Goal: Entertainment & Leisure: Browse casually

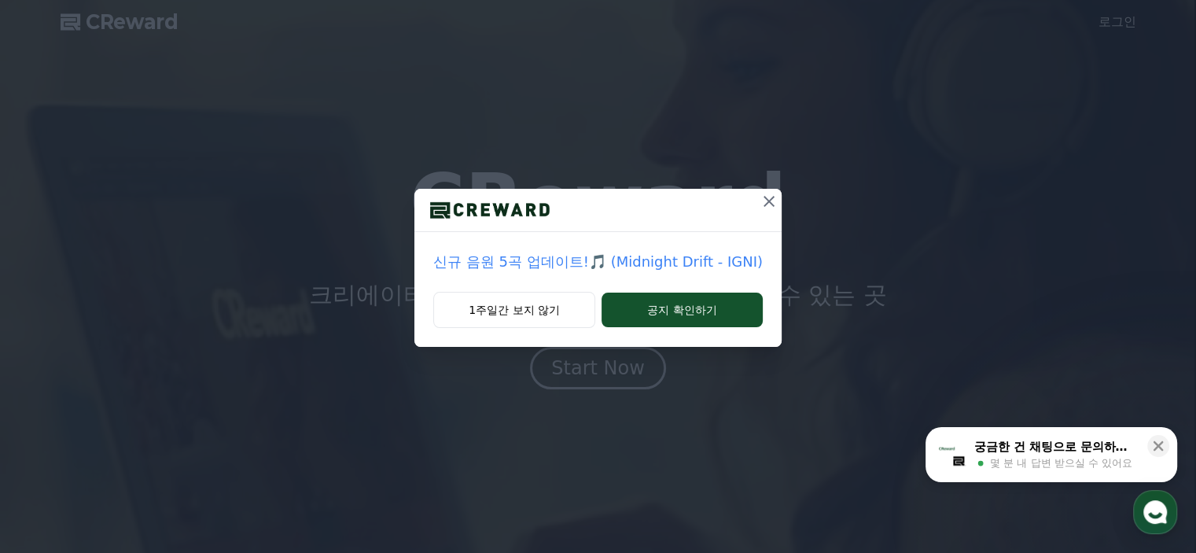
click at [766, 204] on icon at bounding box center [769, 201] width 19 height 19
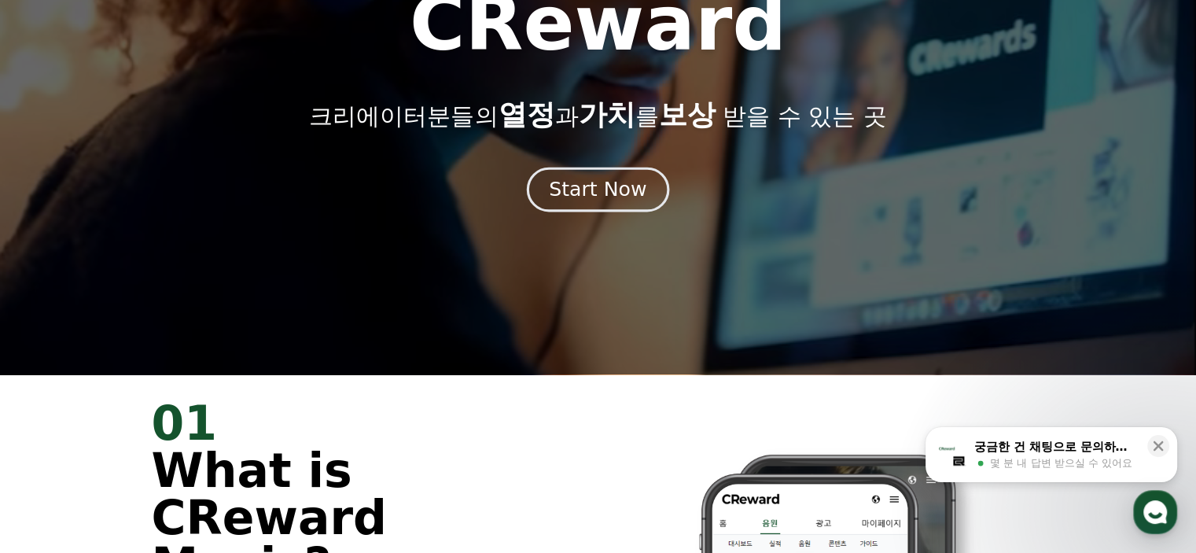
scroll to position [157, 0]
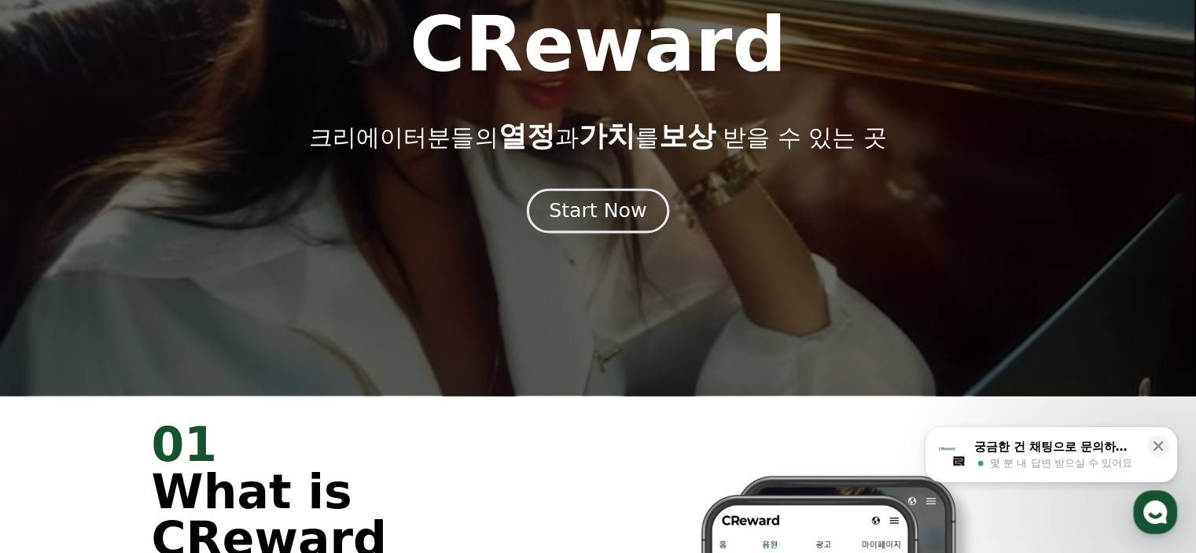
click at [565, 221] on div "Start Now" at bounding box center [598, 210] width 98 height 27
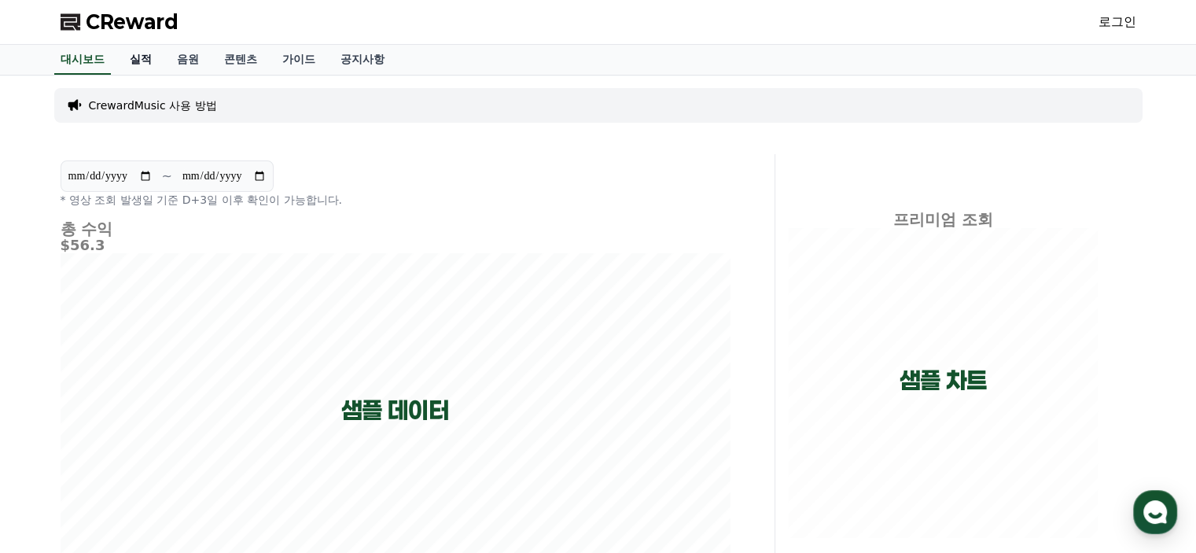
click at [142, 62] on link "실적" at bounding box center [140, 60] width 47 height 30
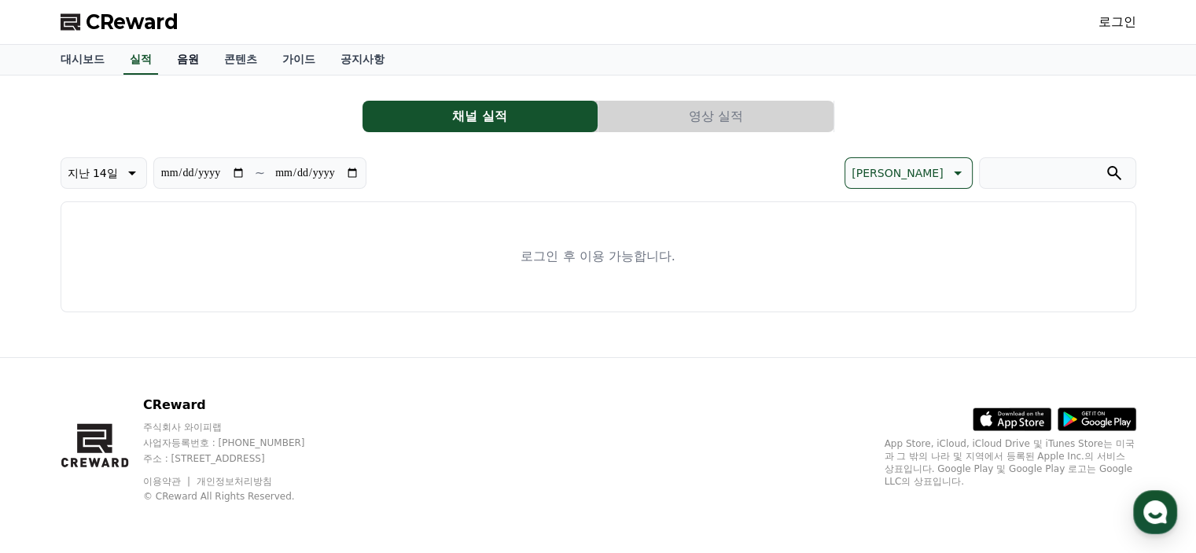
click at [204, 57] on link "음원" at bounding box center [187, 60] width 47 height 30
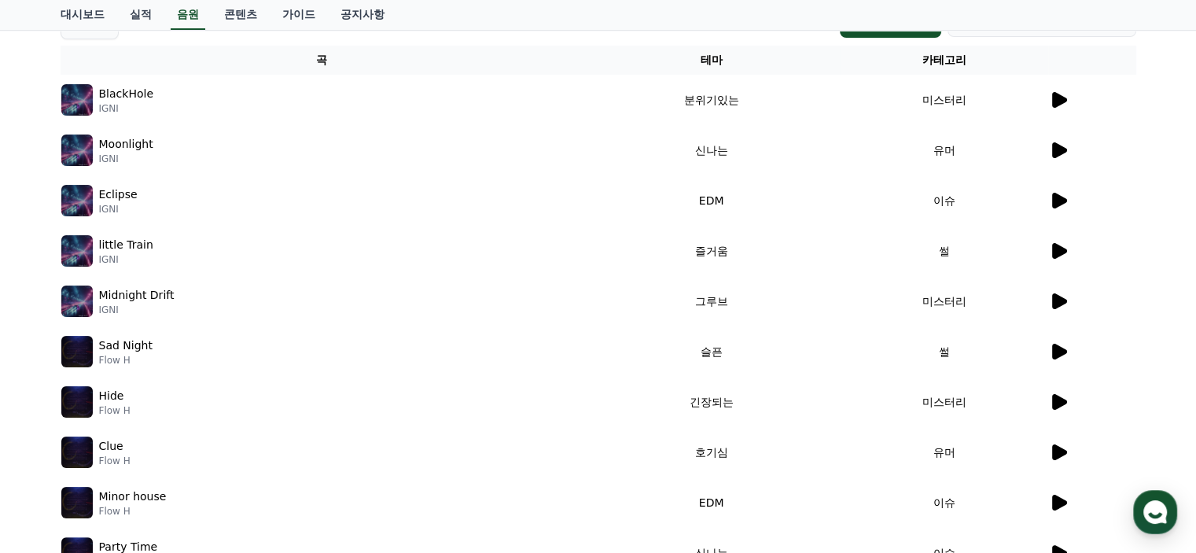
scroll to position [6, 0]
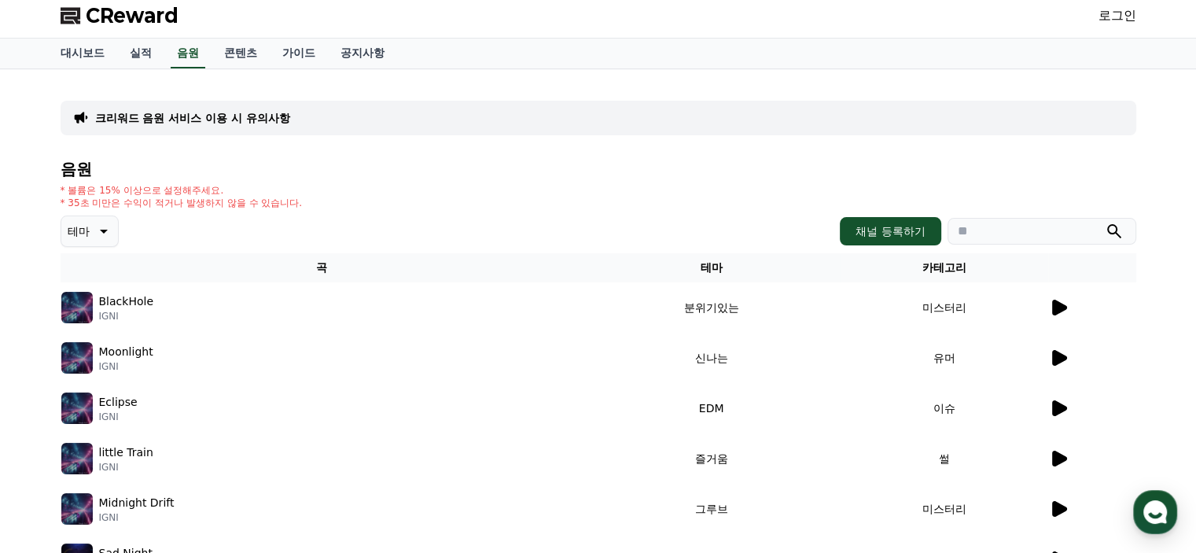
click at [85, 230] on p "테마" at bounding box center [79, 231] width 22 height 22
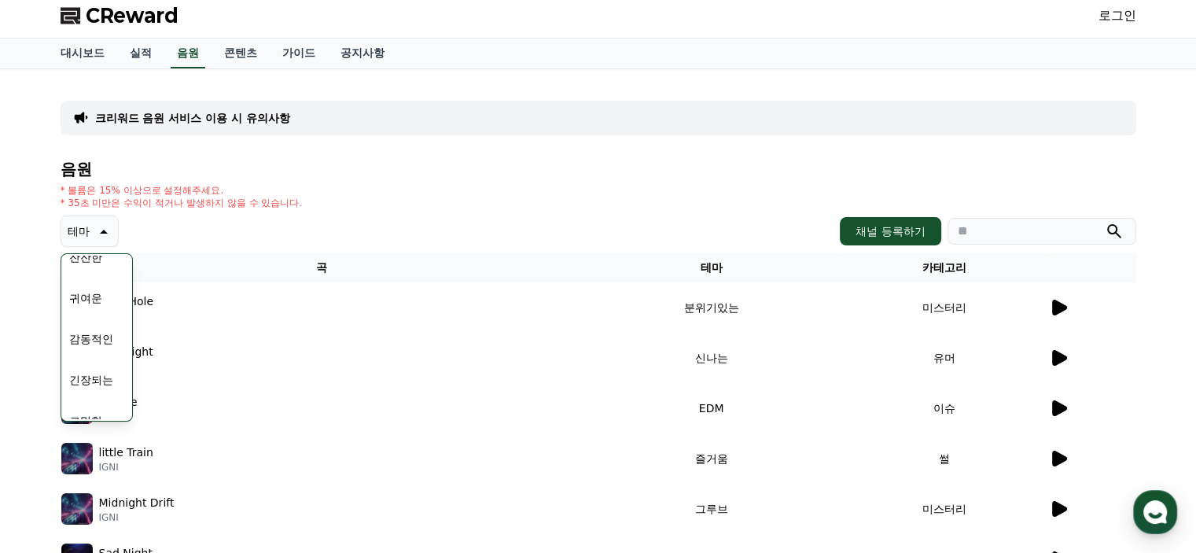
scroll to position [550, 0]
click at [92, 324] on button "잔잔한" at bounding box center [86, 335] width 46 height 35
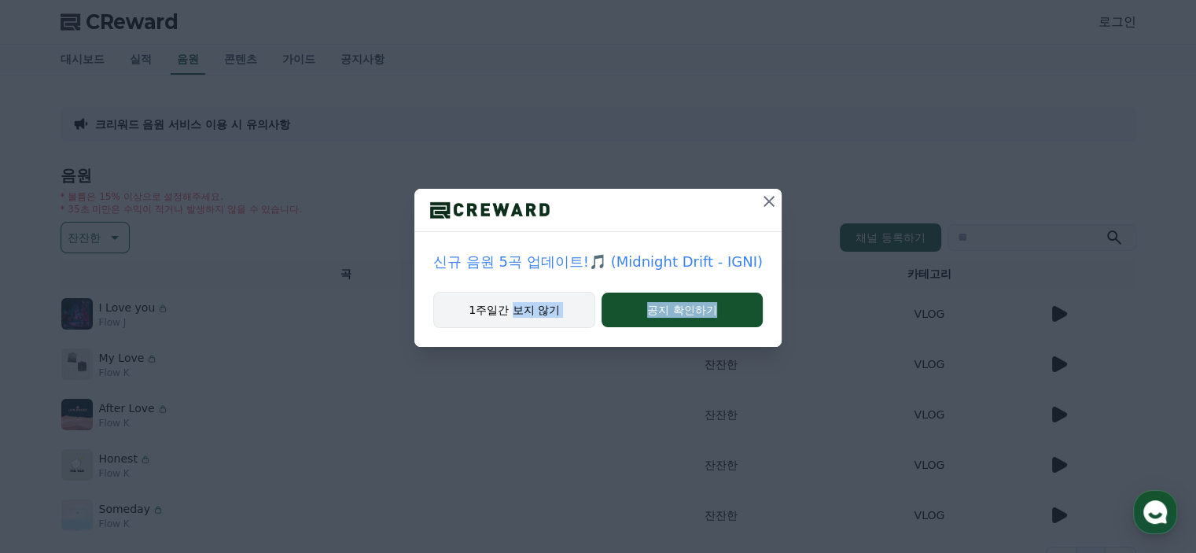
click at [510, 319] on div "신규 음원 5곡 업데이트!🎵 (Midnight Drift - IGNI) 1주일간 보지 않기 공지 확인하기" at bounding box center [598, 186] width 1196 height 372
click at [506, 317] on button "1주일간 보지 않기" at bounding box center [514, 310] width 162 height 36
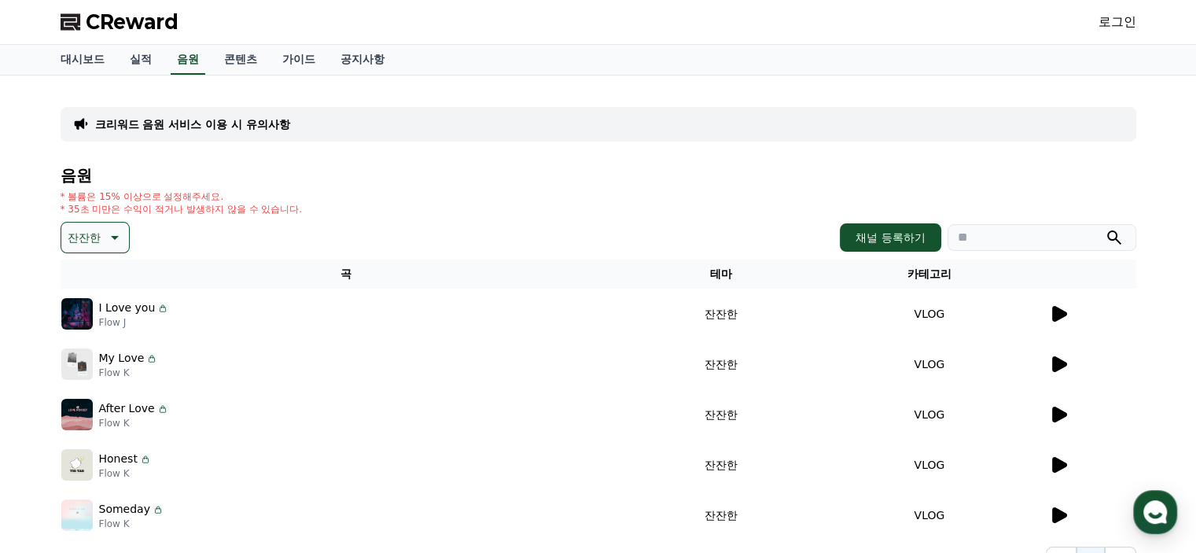
click at [1053, 316] on icon at bounding box center [1059, 314] width 15 height 16
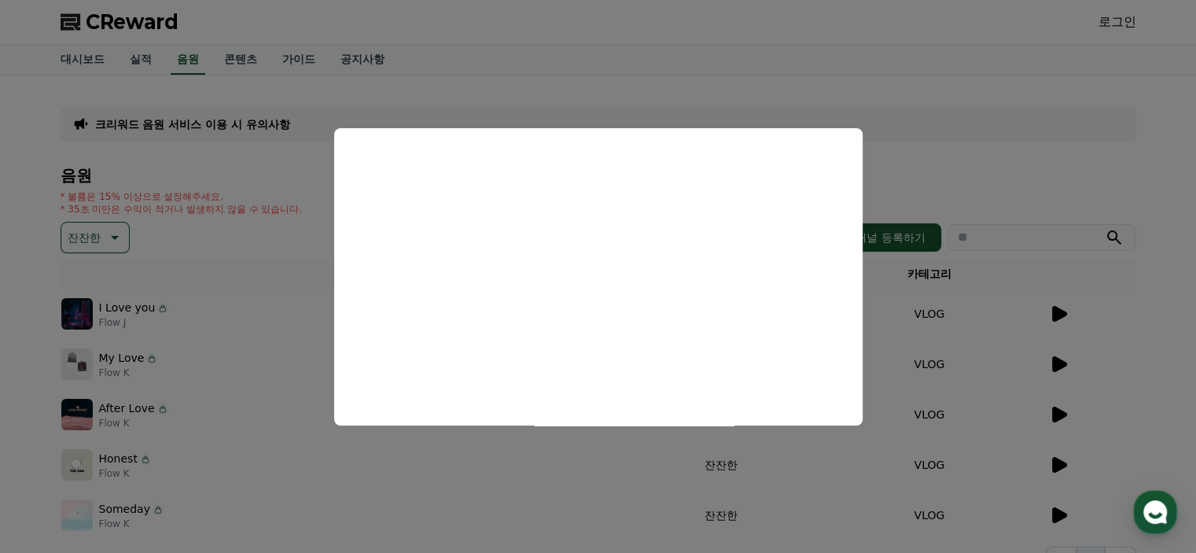
click at [970, 166] on button "close modal" at bounding box center [598, 276] width 1196 height 553
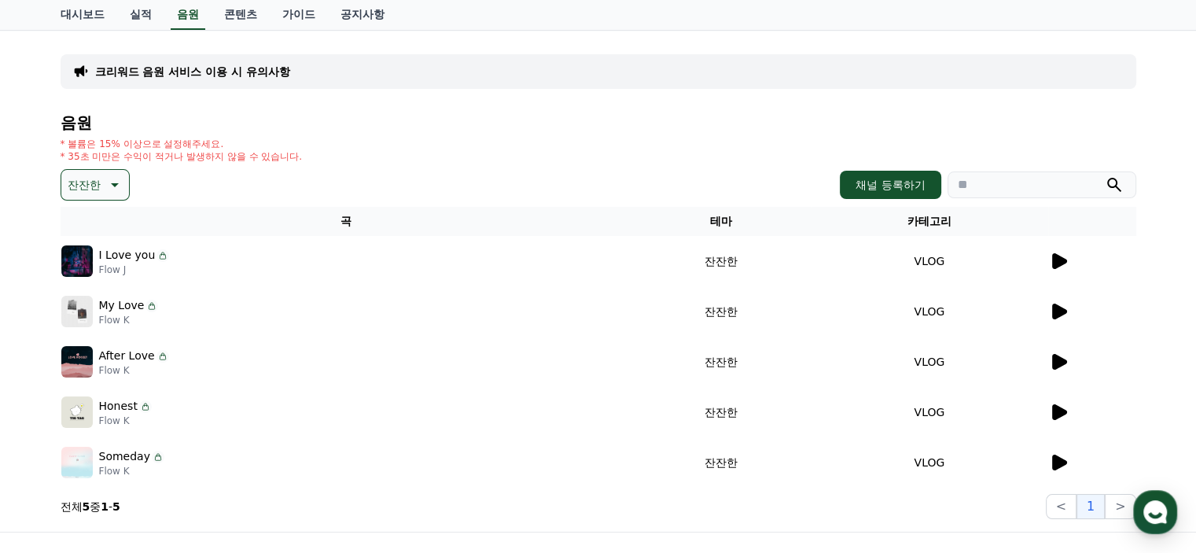
scroll to position [79, 0]
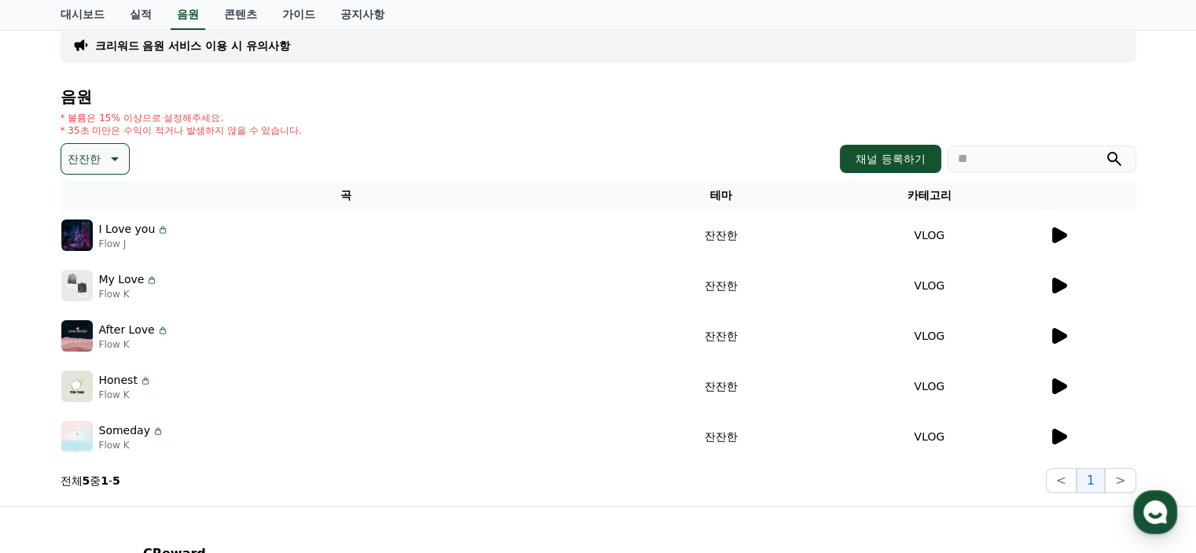
click at [1060, 291] on icon at bounding box center [1058, 285] width 19 height 19
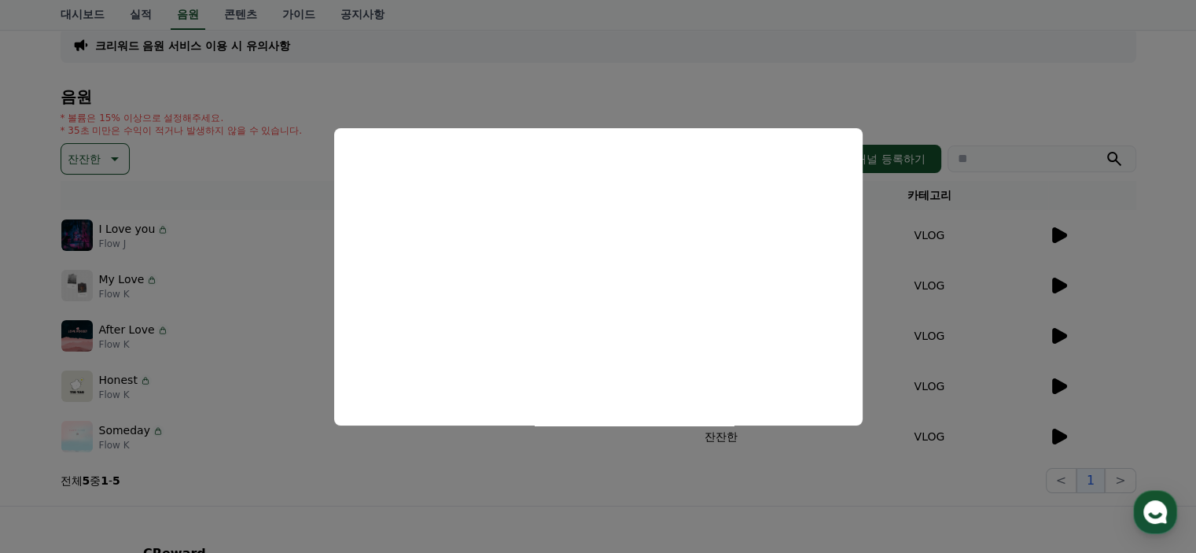
click at [1136, 300] on button "close modal" at bounding box center [598, 276] width 1196 height 553
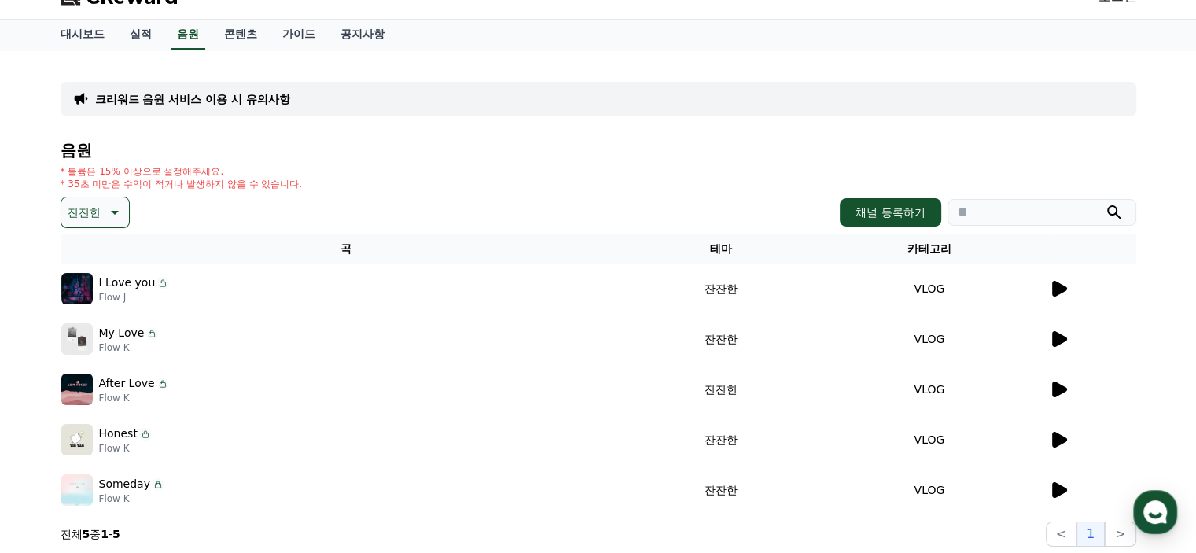
scroll to position [0, 0]
